Goal: Information Seeking & Learning: Check status

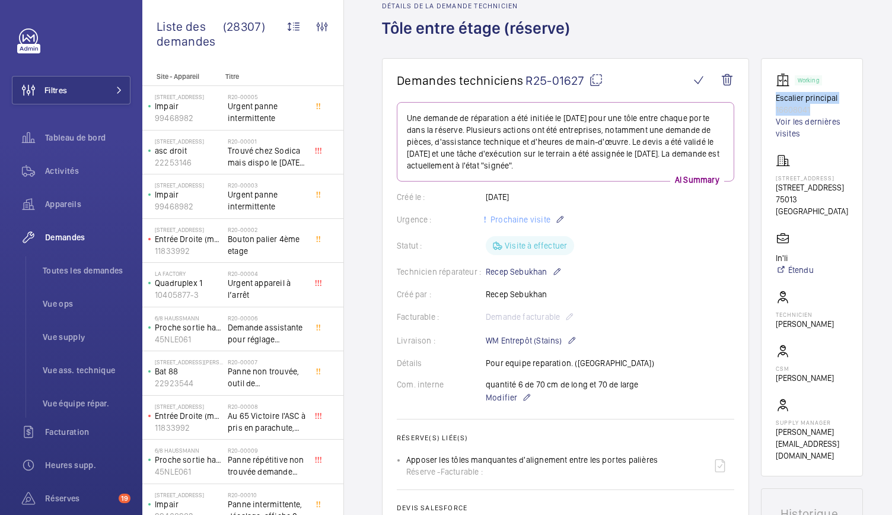
scroll to position [55, 0]
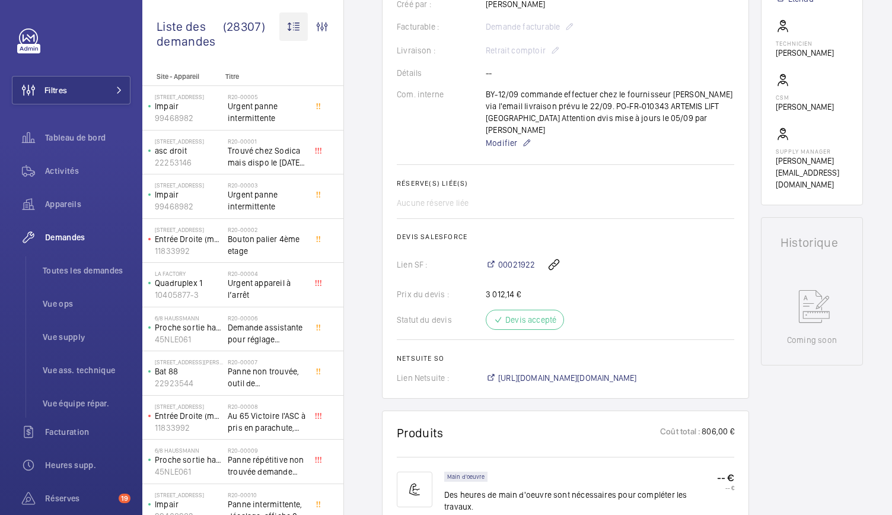
scroll to position [357, 0]
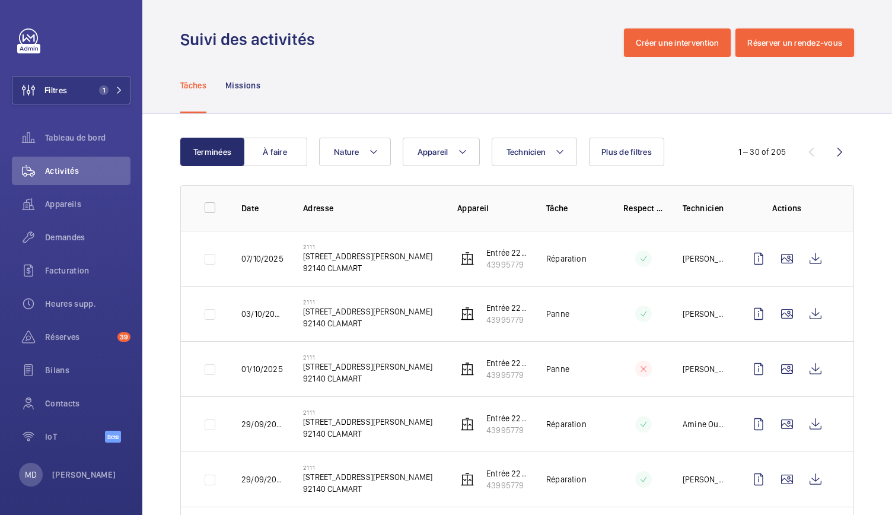
scroll to position [32, 0]
